Goal: Task Accomplishment & Management: Use online tool/utility

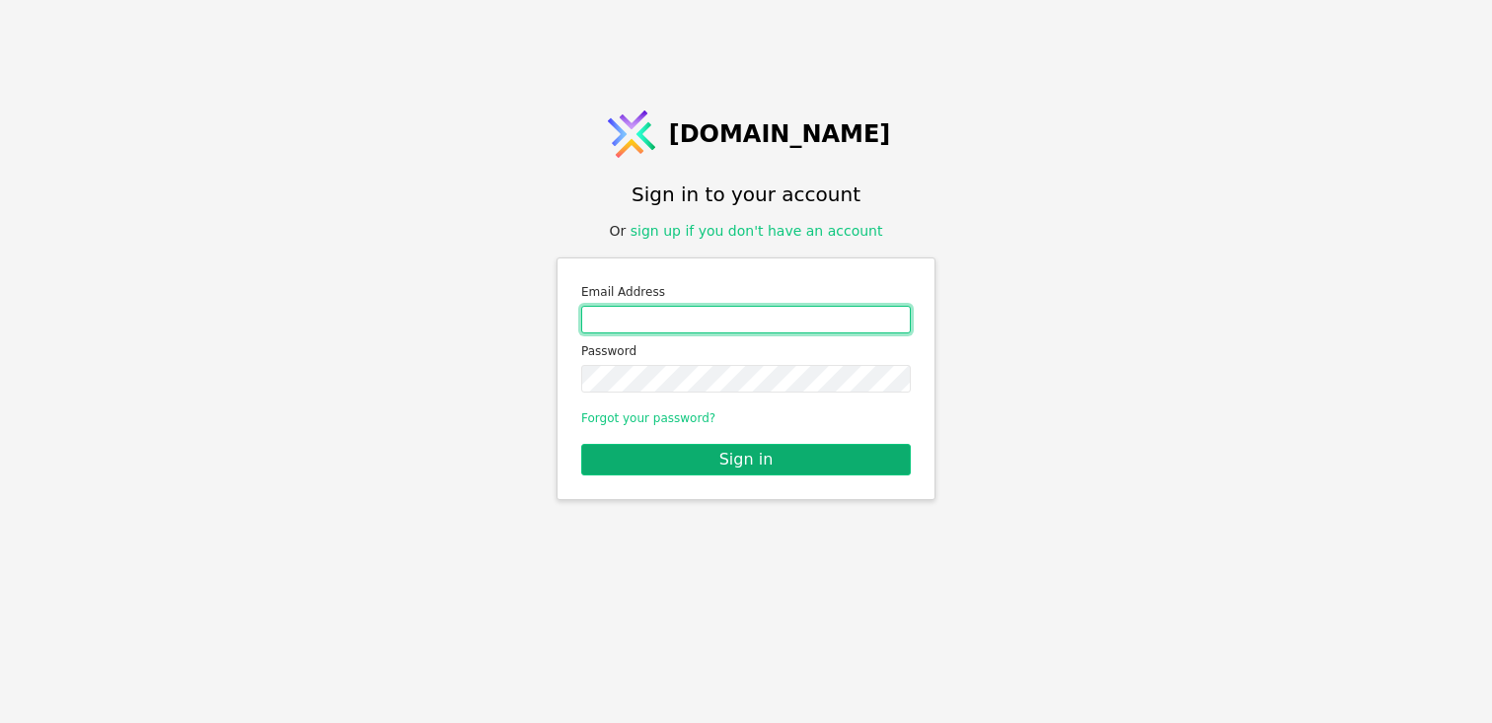
type input "[EMAIL_ADDRESS][PERSON_NAME][DOMAIN_NAME]"
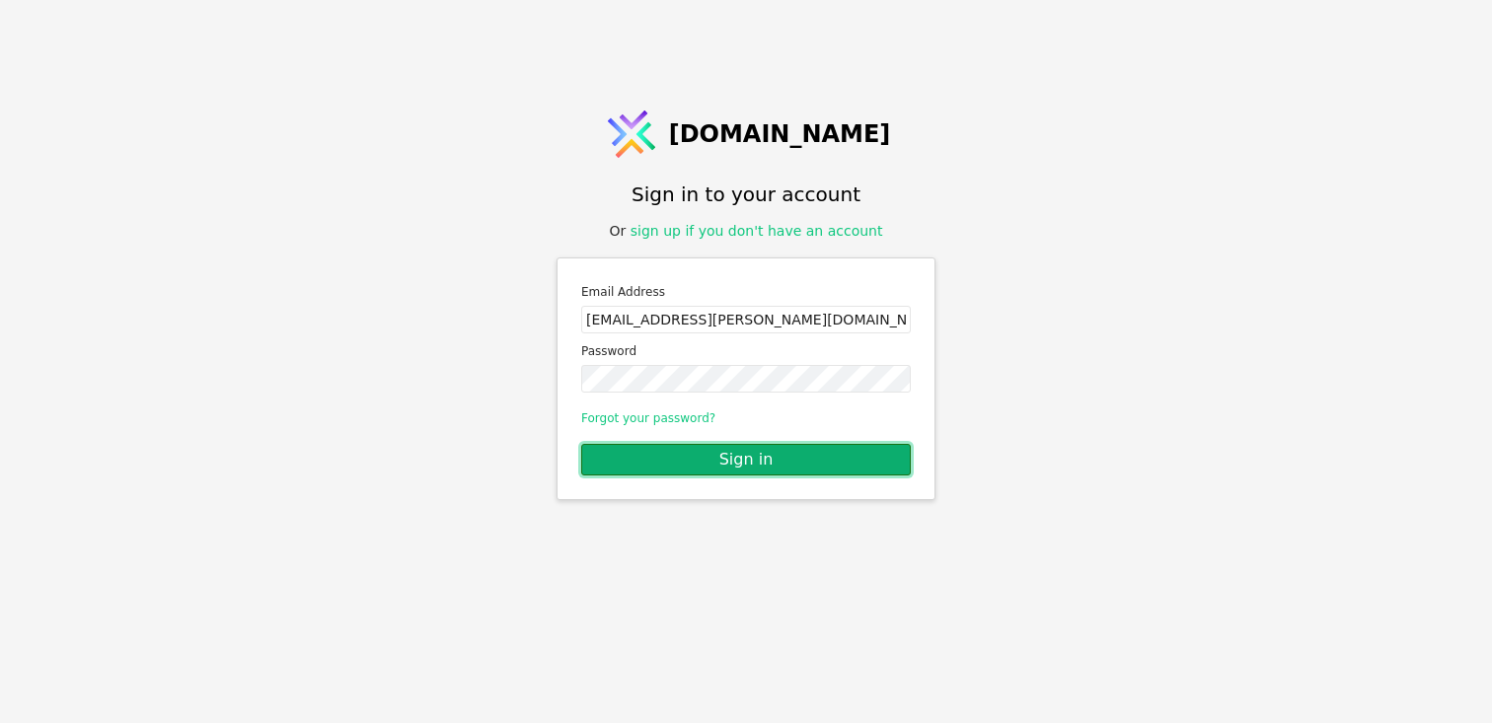
click at [759, 464] on button "Sign in" at bounding box center [746, 460] width 330 height 32
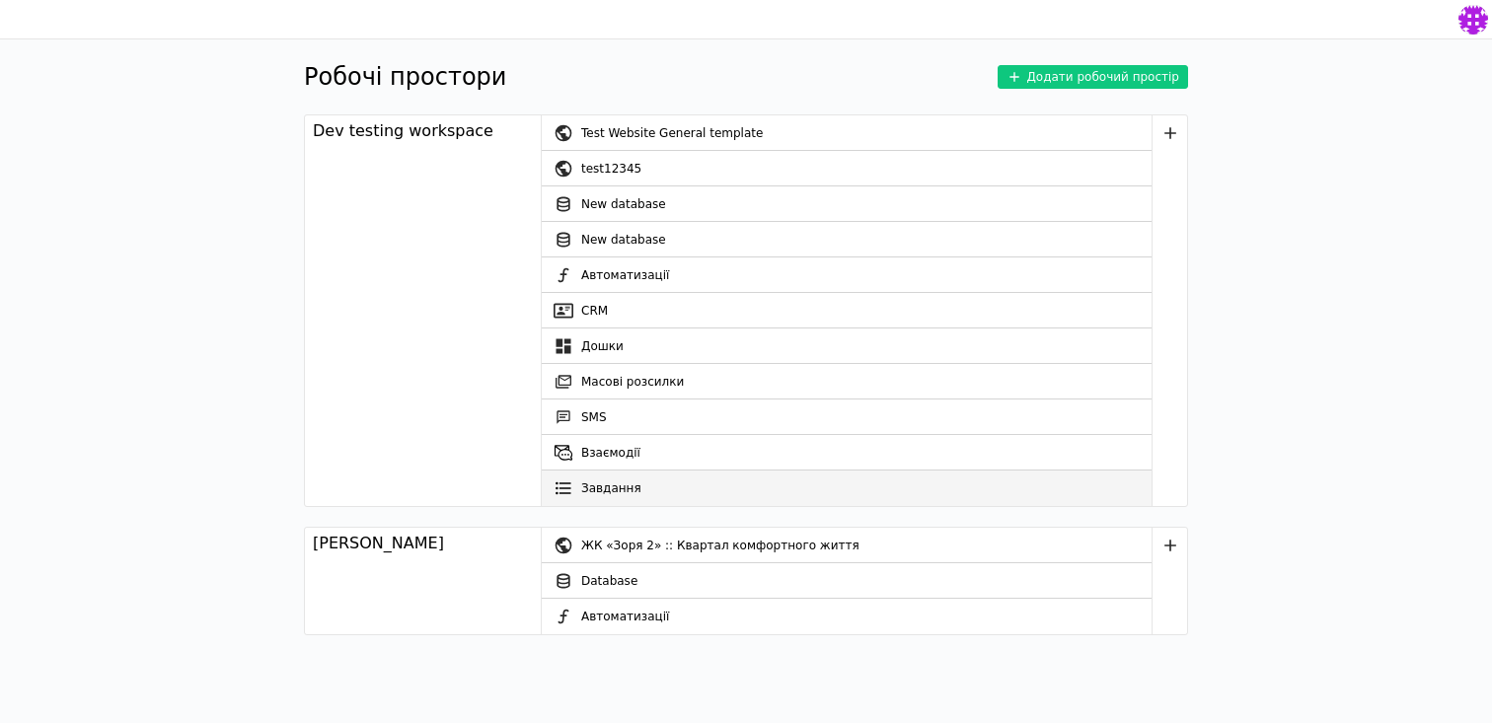
click at [632, 479] on link "Завдання" at bounding box center [847, 489] width 610 height 36
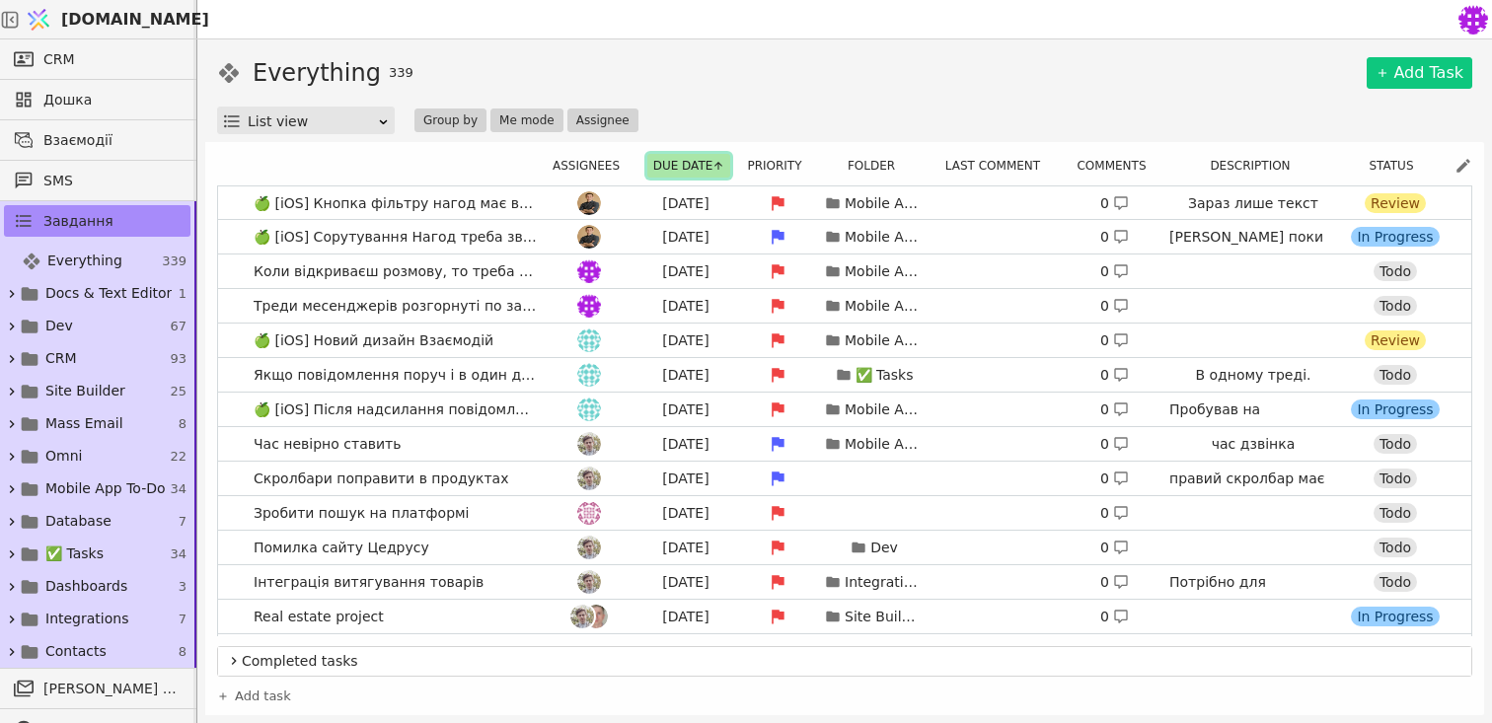
click at [681, 172] on button "Due date" at bounding box center [689, 166] width 84 height 24
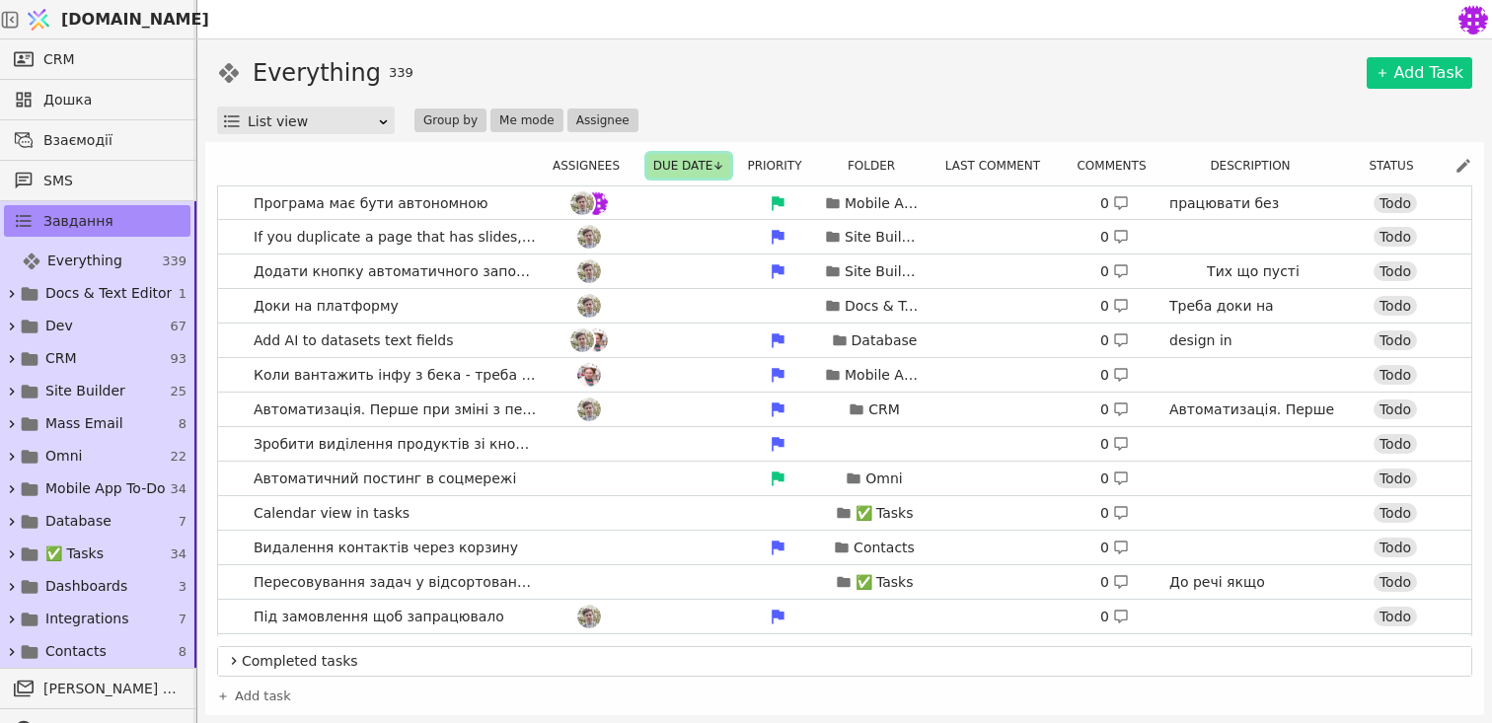
click at [681, 172] on button "Due date" at bounding box center [689, 166] width 84 height 24
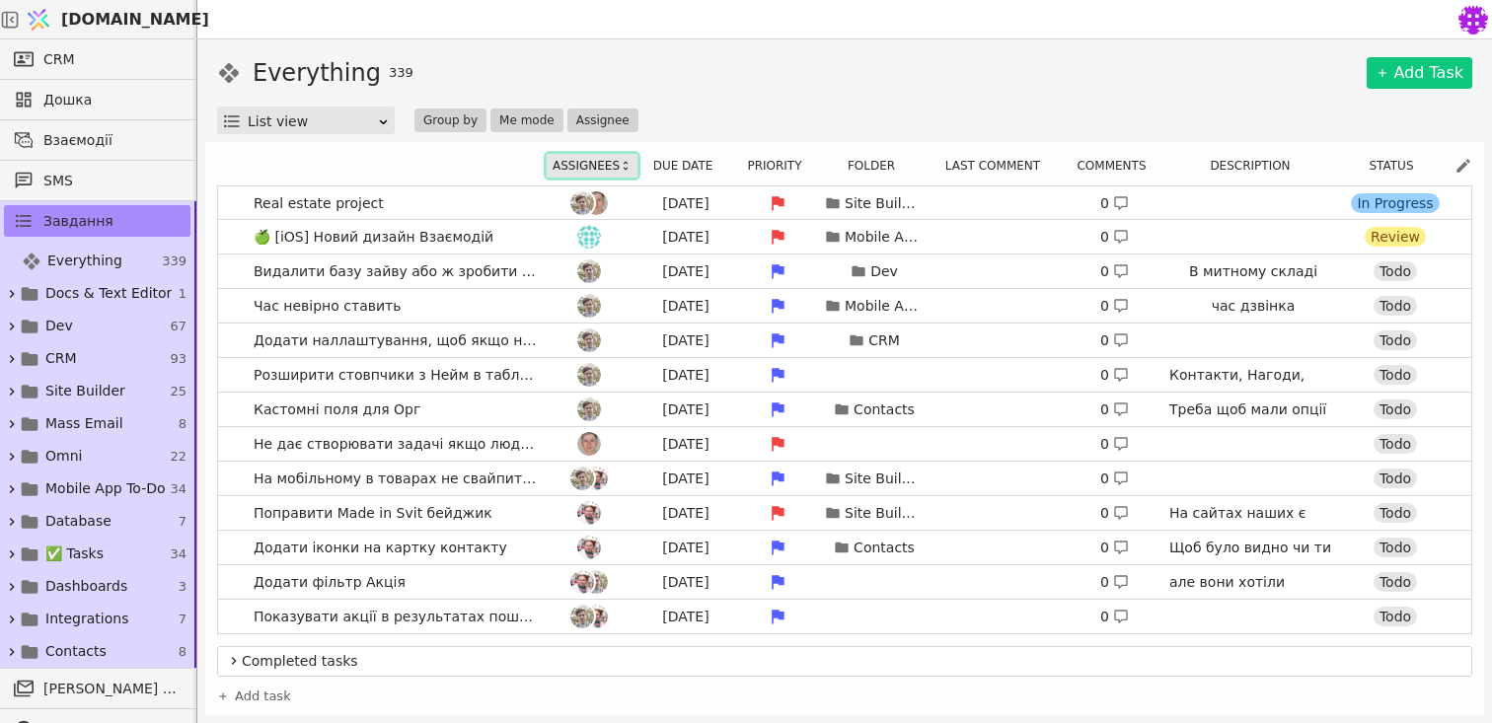
click at [592, 171] on button "Assignees" at bounding box center [592, 166] width 91 height 24
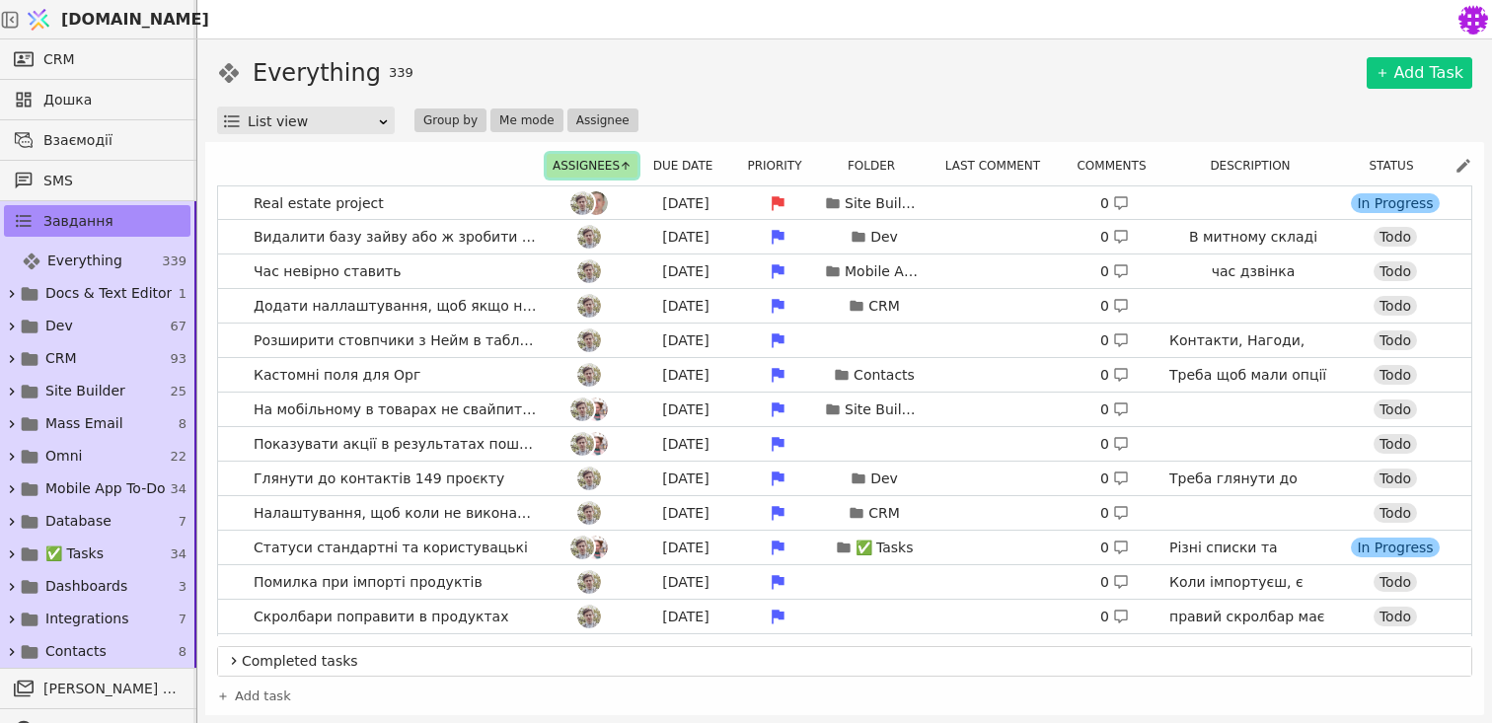
click at [592, 171] on button "Assignees" at bounding box center [592, 166] width 91 height 24
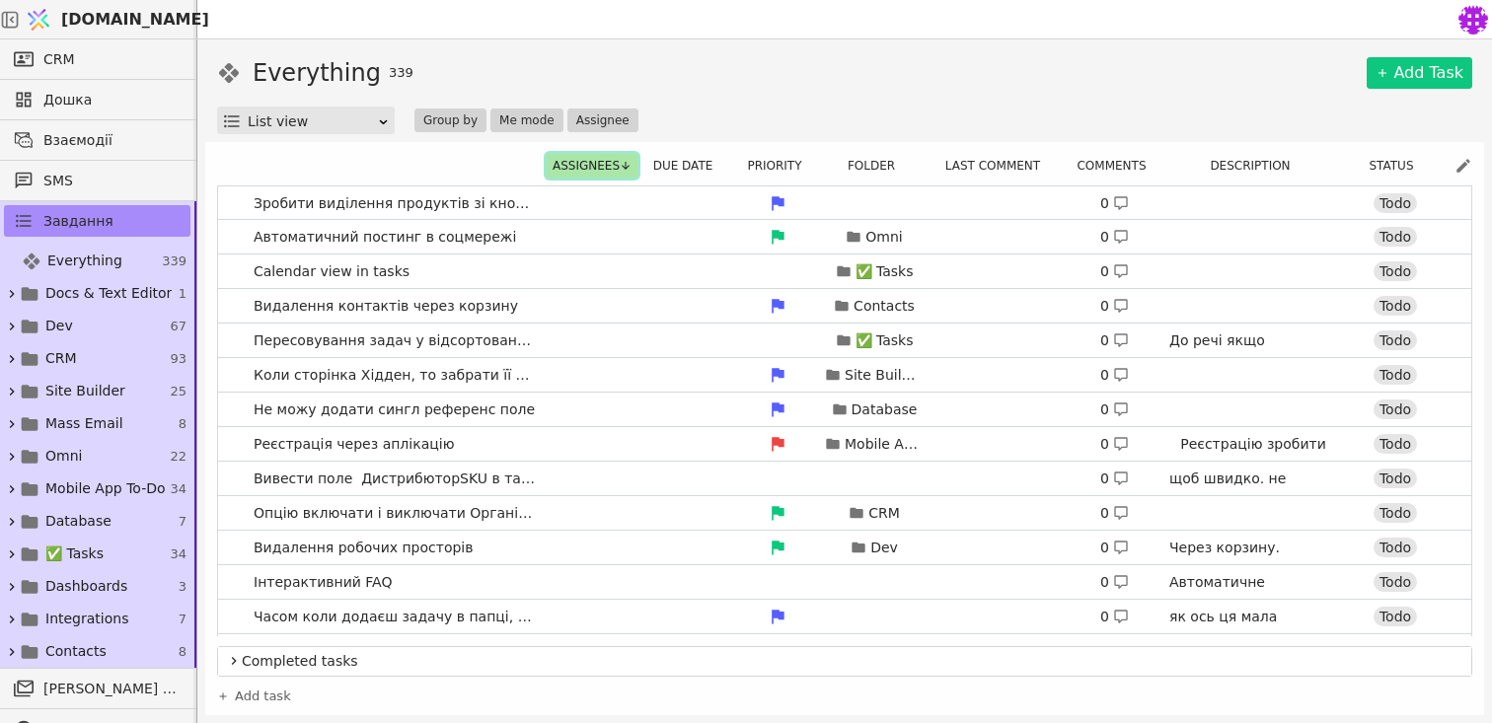
click at [608, 159] on button "Assignees" at bounding box center [592, 166] width 91 height 24
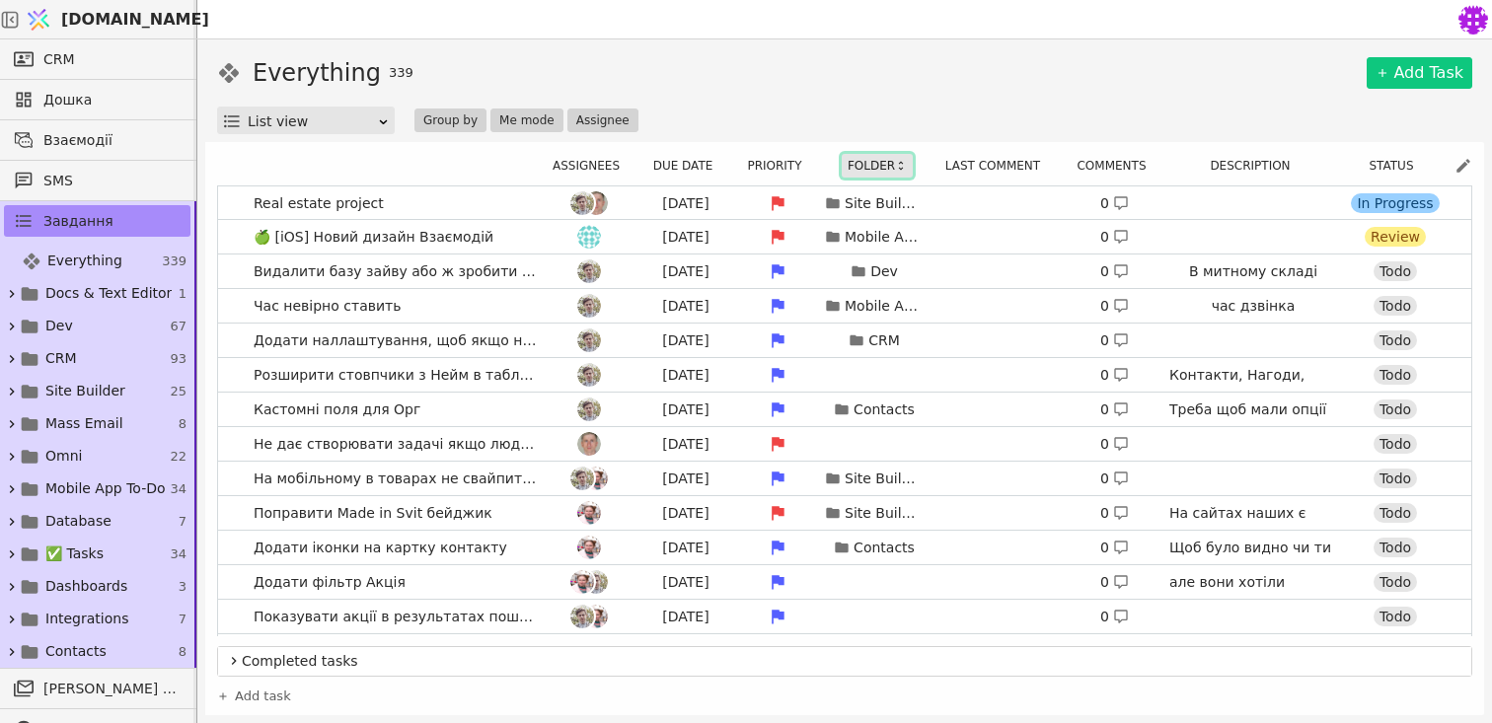
click at [858, 170] on button "Folder" at bounding box center [877, 166] width 71 height 24
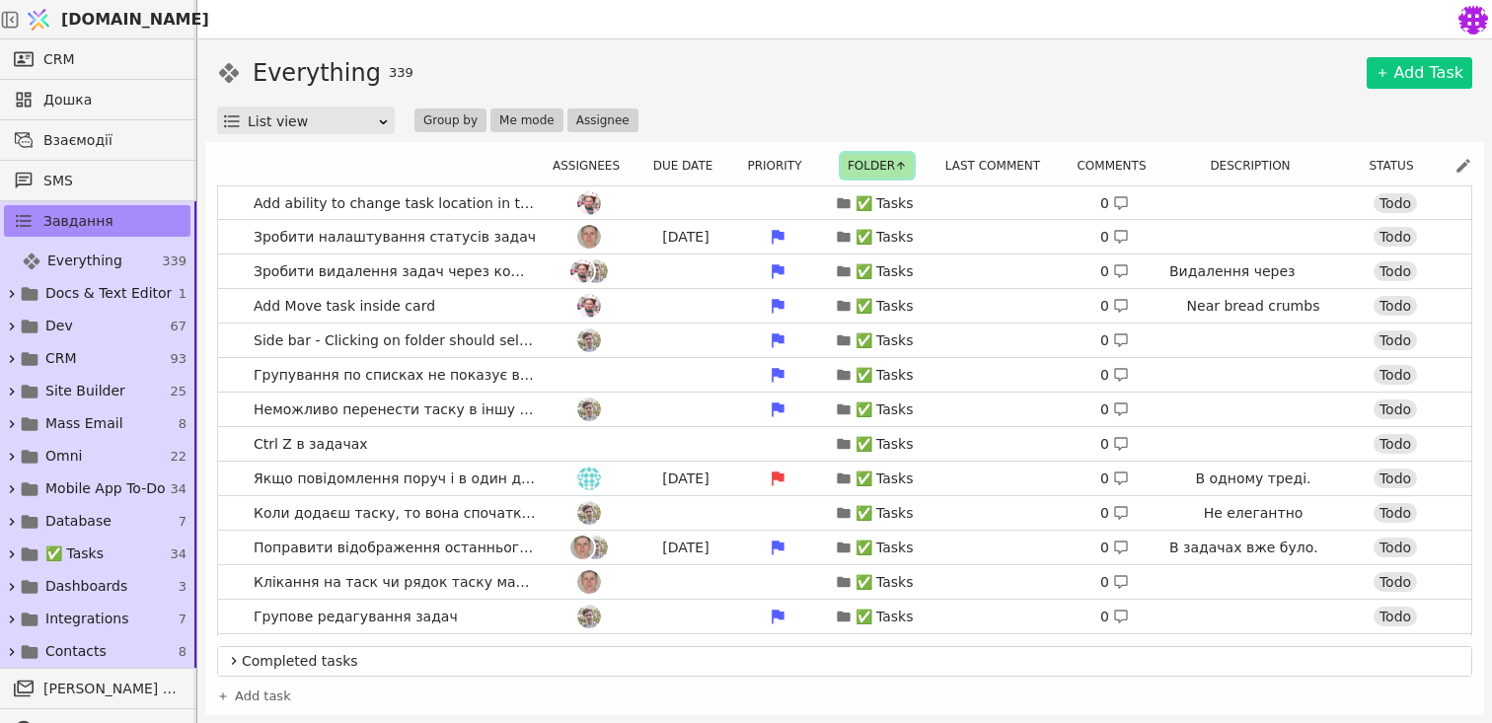
click at [858, 170] on button "Folder" at bounding box center [877, 166] width 71 height 24
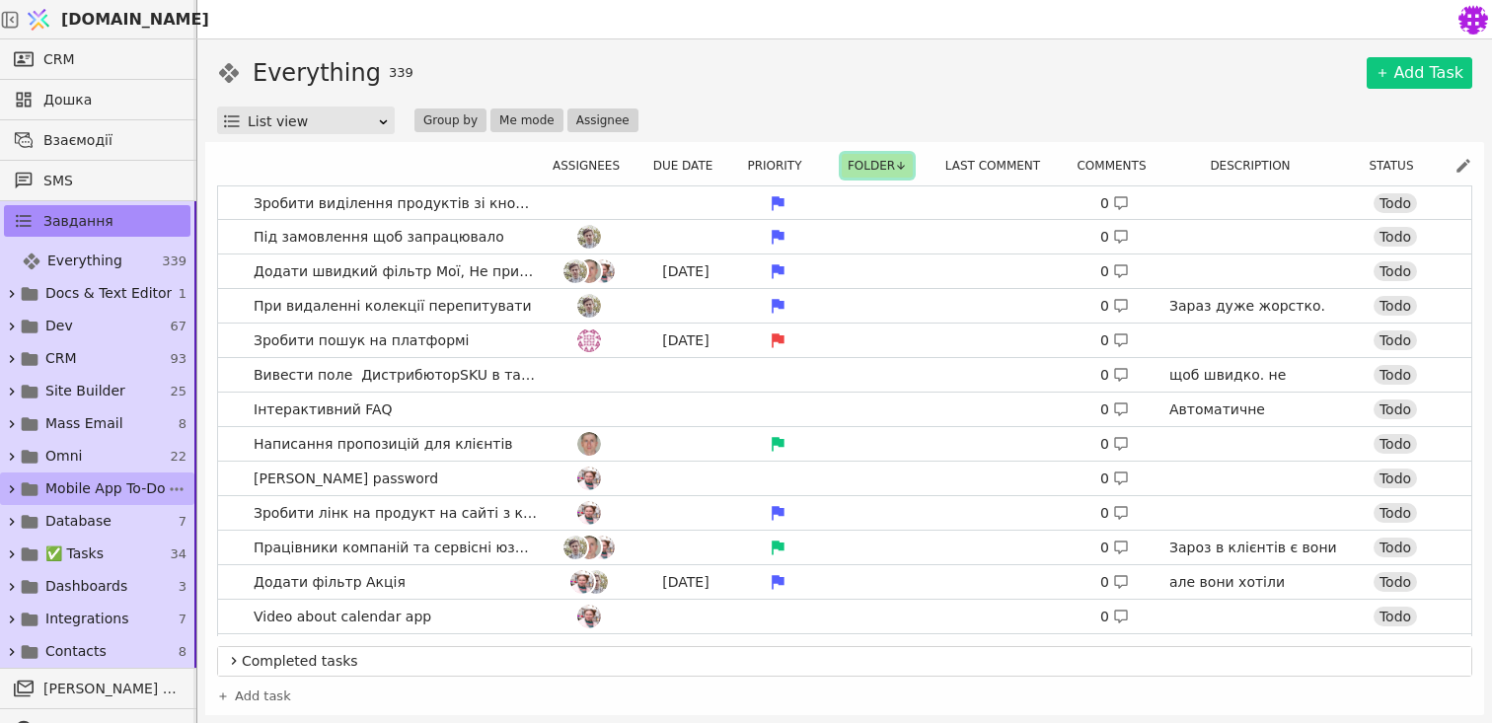
click at [68, 484] on span "Mobile App To-Do" at bounding box center [105, 489] width 120 height 21
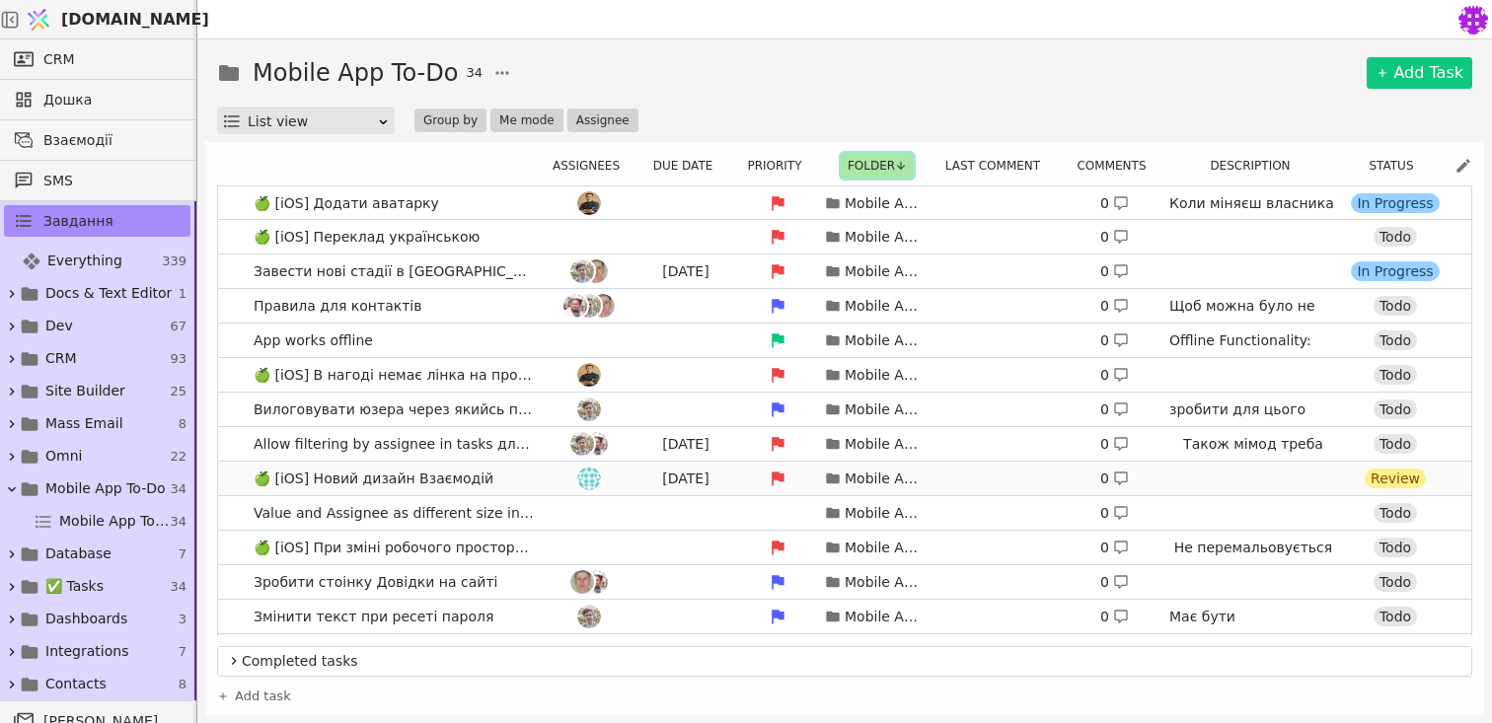
click at [582, 480] on img at bounding box center [589, 479] width 24 height 24
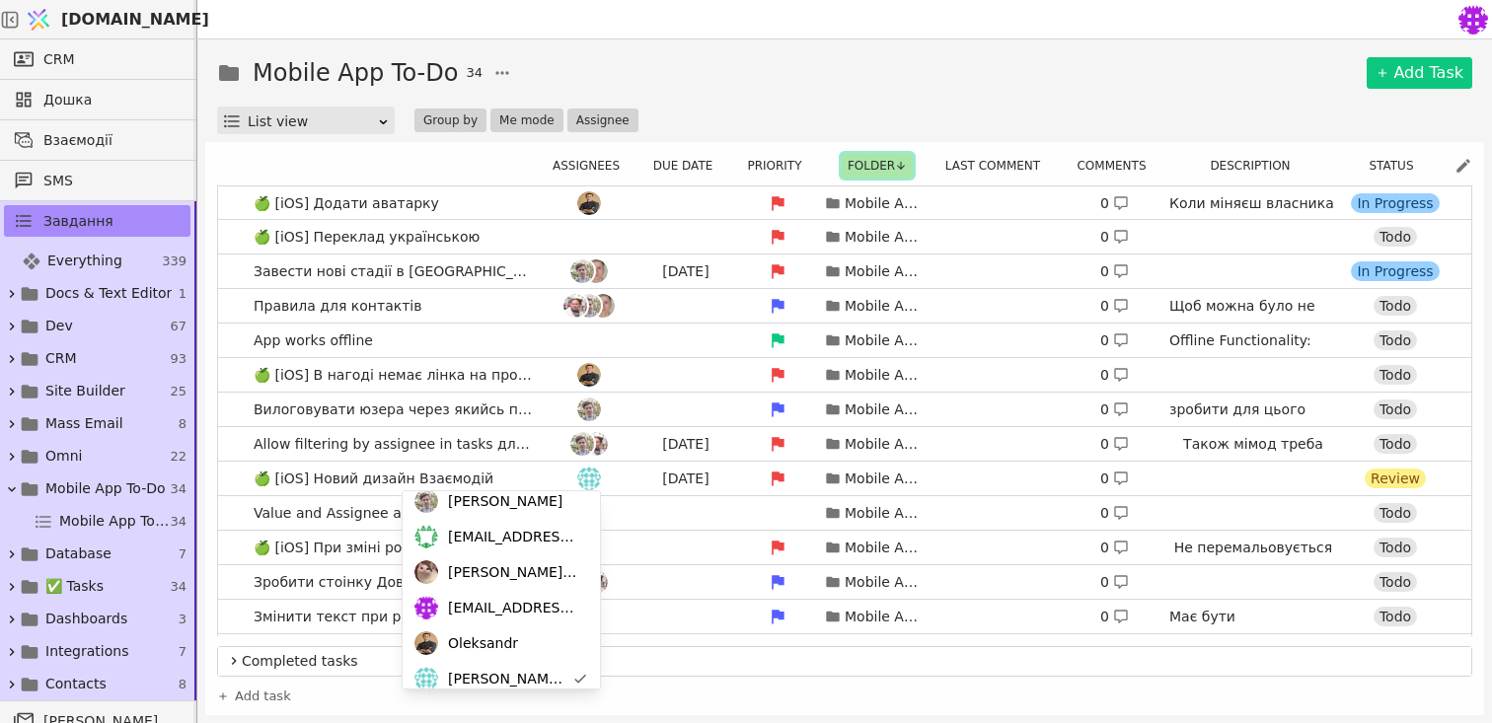
scroll to position [134, 0]
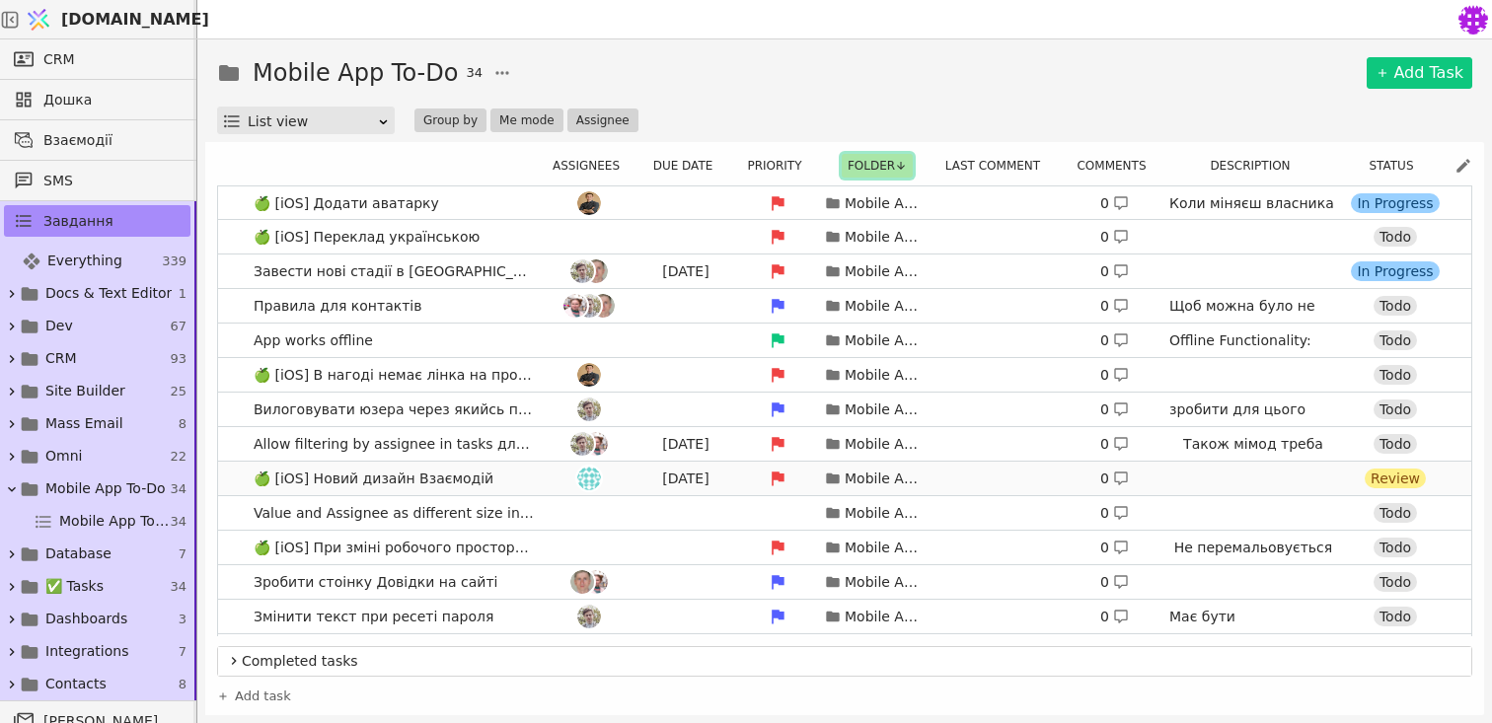
click at [530, 477] on link "🍏 [iOS] Новий дизайн Взаємодій [DATE] Mobile App To-Do 0 Review" at bounding box center [844, 479] width 1253 height 34
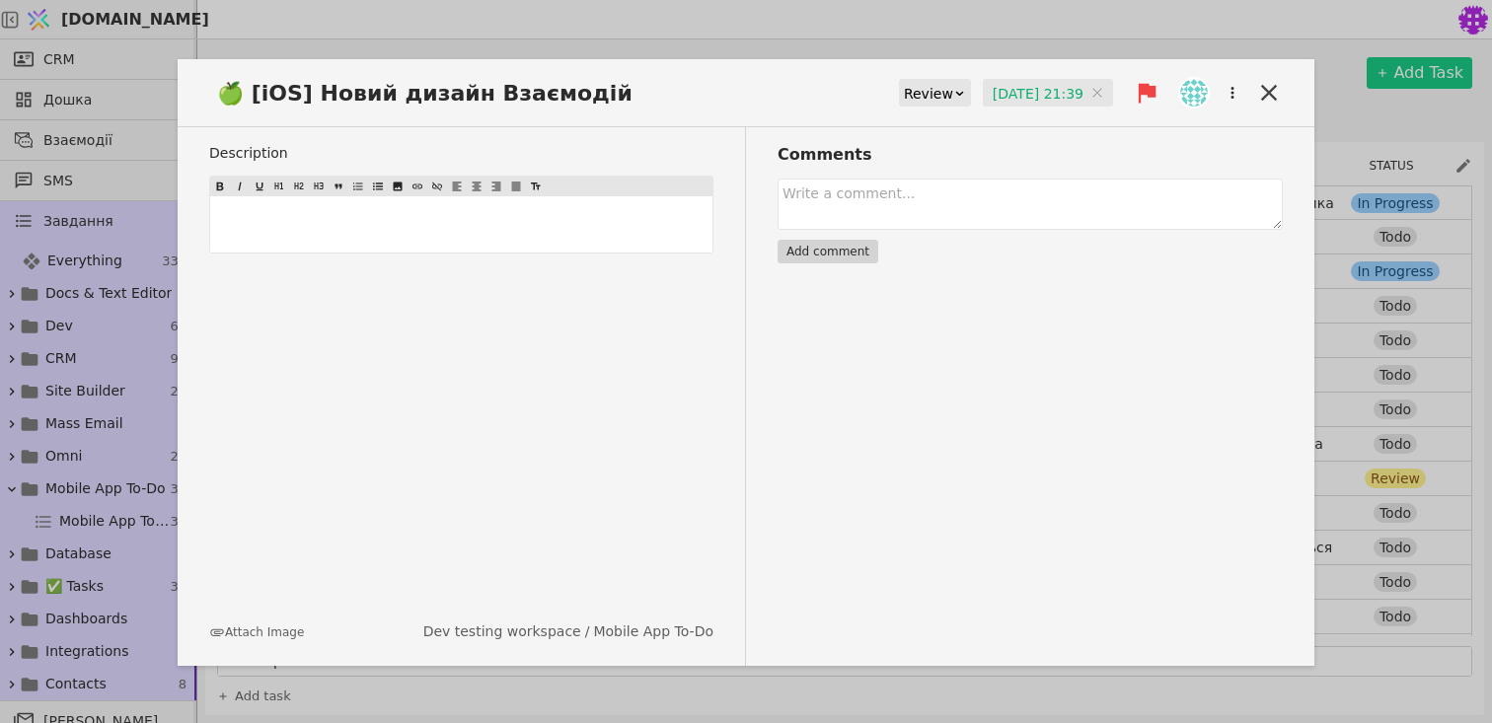
click at [772, 679] on div "🍏 [iOS] Новий дизайн Взаємодій Review [DATE] 21:39 [DATE] 21:39 Description ﻿ A…" at bounding box center [746, 361] width 1492 height 723
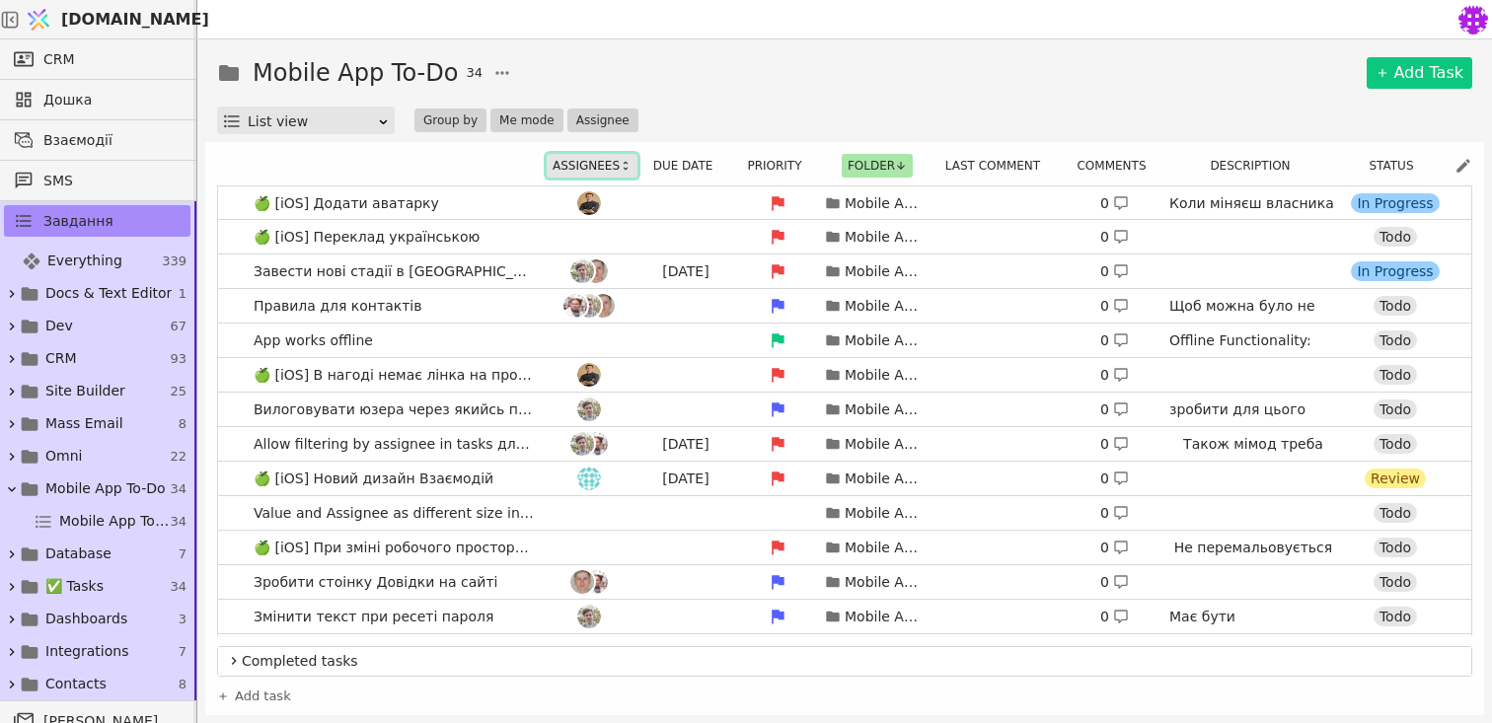
click at [575, 166] on button "Assignees" at bounding box center [592, 166] width 91 height 24
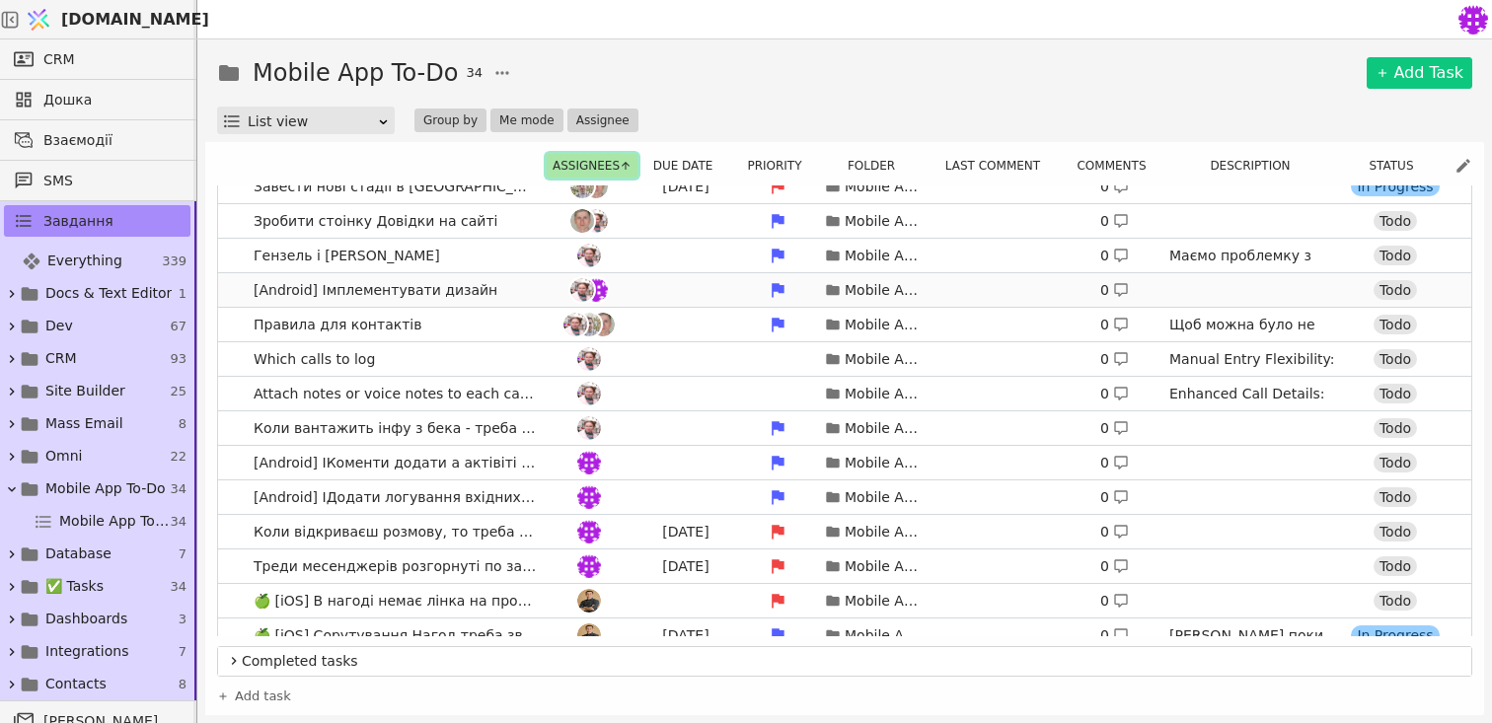
scroll to position [228, 0]
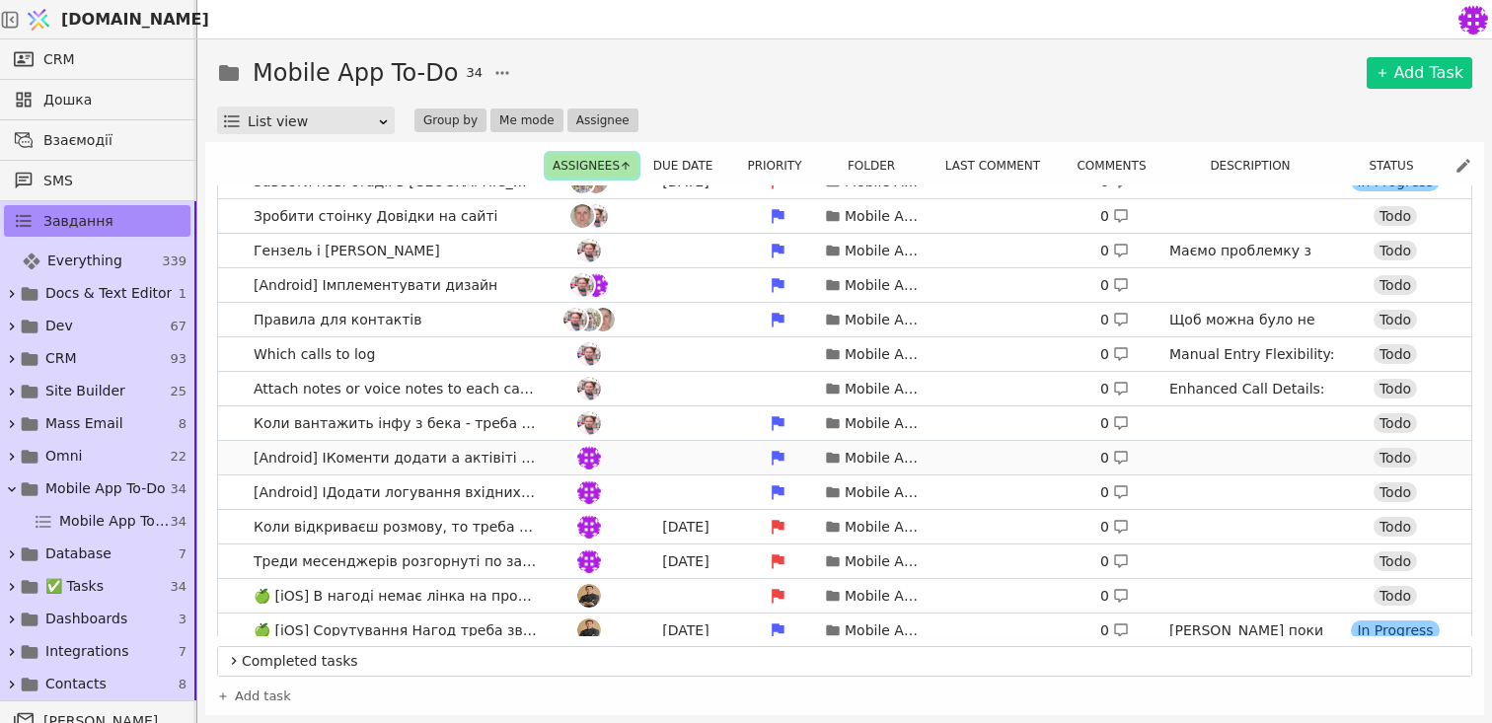
click at [556, 464] on div at bounding box center [589, 458] width 89 height 24
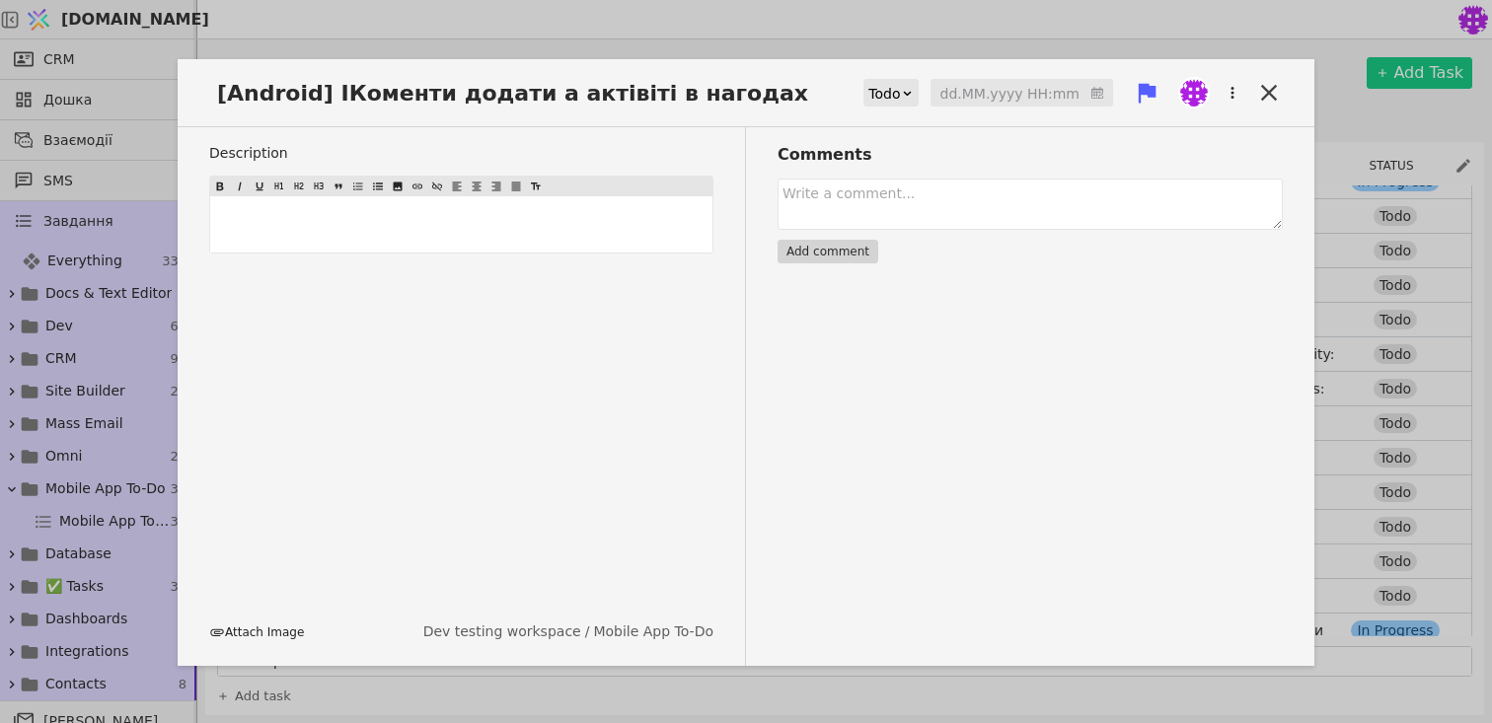
click at [237, 634] on button "Attach Image" at bounding box center [256, 633] width 95 height 18
click at [1226, 92] on icon "button" at bounding box center [1232, 93] width 18 height 18
click at [921, 383] on div "Comments Add comment" at bounding box center [1014, 396] width 537 height 539
click at [1418, 491] on div "[Android] ІКоменти додати а актівіті в нагодах Todo dd.MM.yyyy HH:mm Descriptio…" at bounding box center [746, 361] width 1492 height 723
